Goal: Navigation & Orientation: Find specific page/section

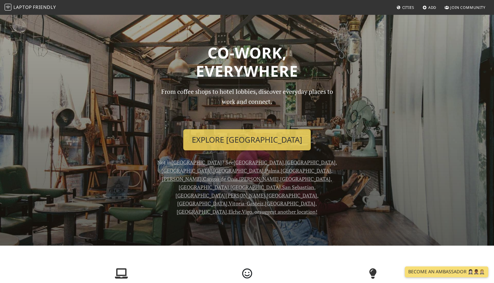
click at [404, 7] on span "Cities" at bounding box center [408, 7] width 12 height 5
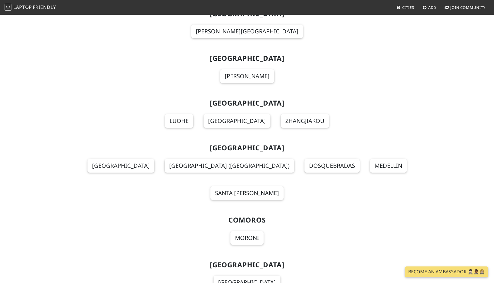
scroll to position [1261, 0]
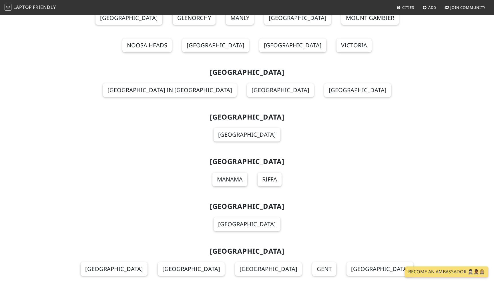
scroll to position [4943, 0]
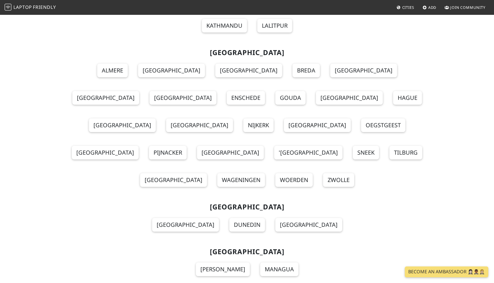
scroll to position [4549, 0]
